Goal: Information Seeking & Learning: Learn about a topic

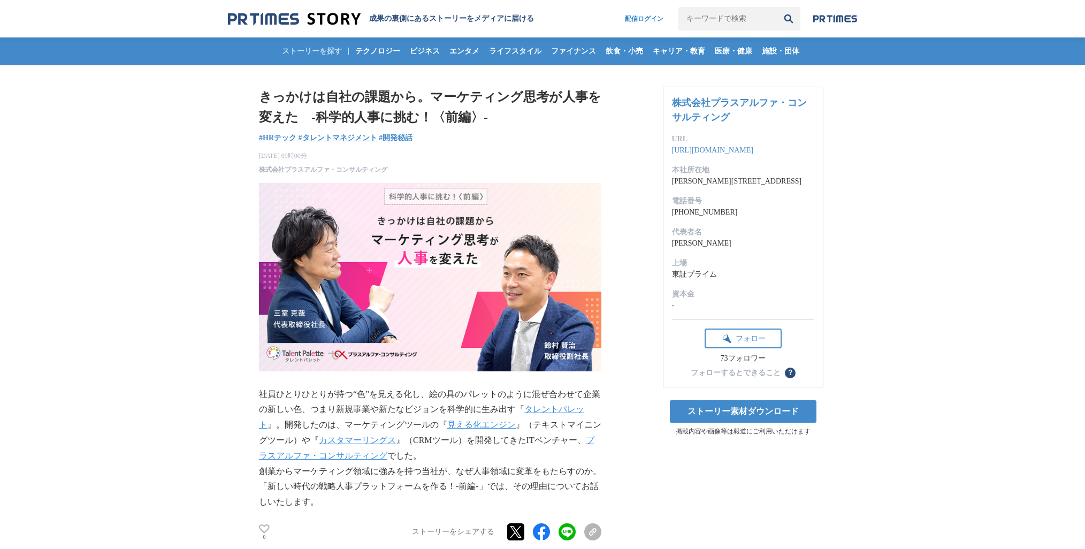
click at [353, 133] on span "#タレントマネジメント" at bounding box center [338, 137] width 79 height 9
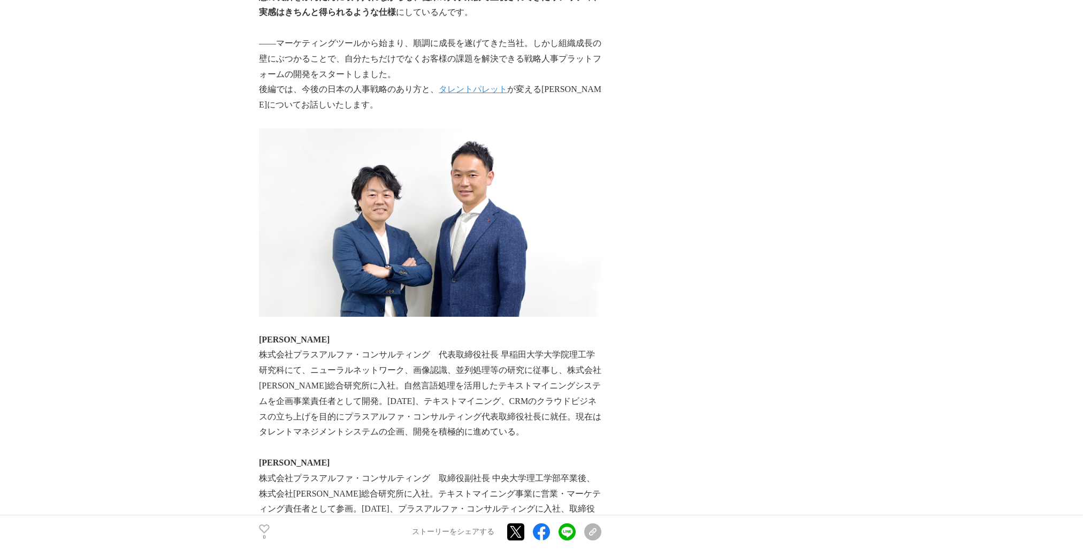
scroll to position [1658, 0]
